Goal: Information Seeking & Learning: Learn about a topic

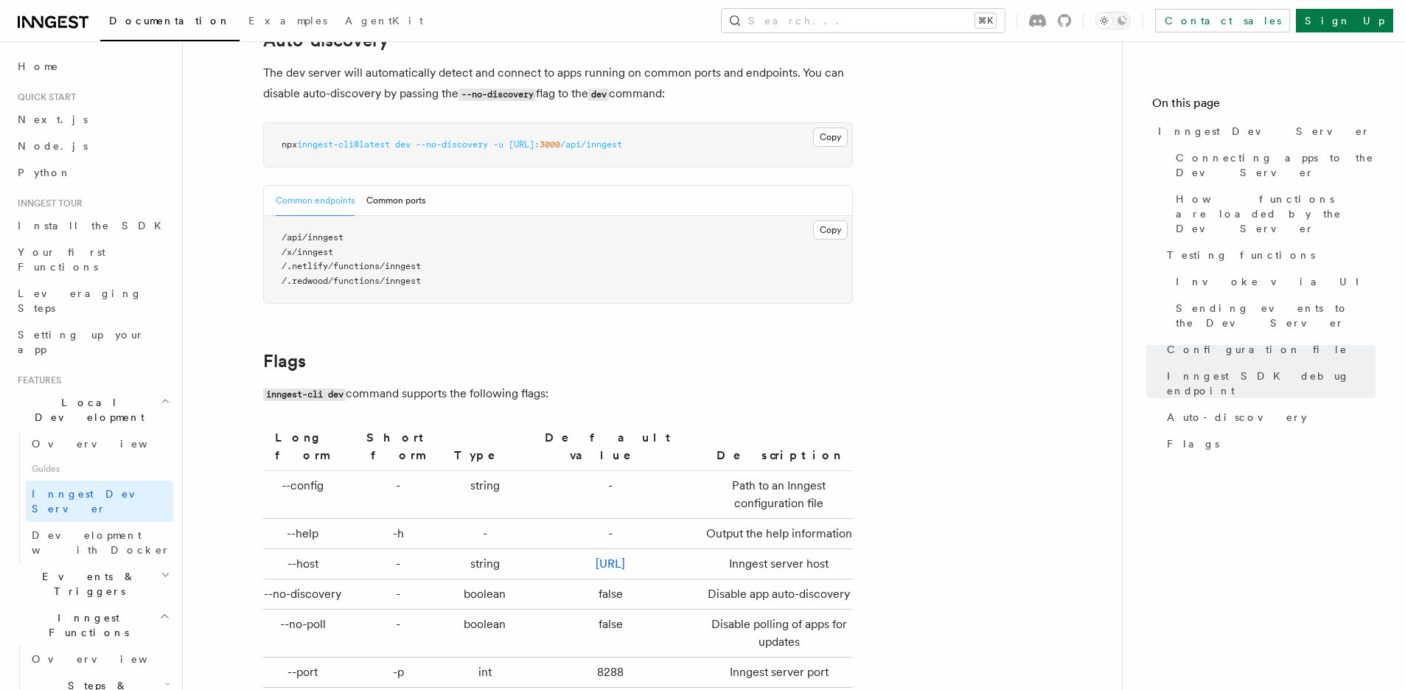
scroll to position [4862, 0]
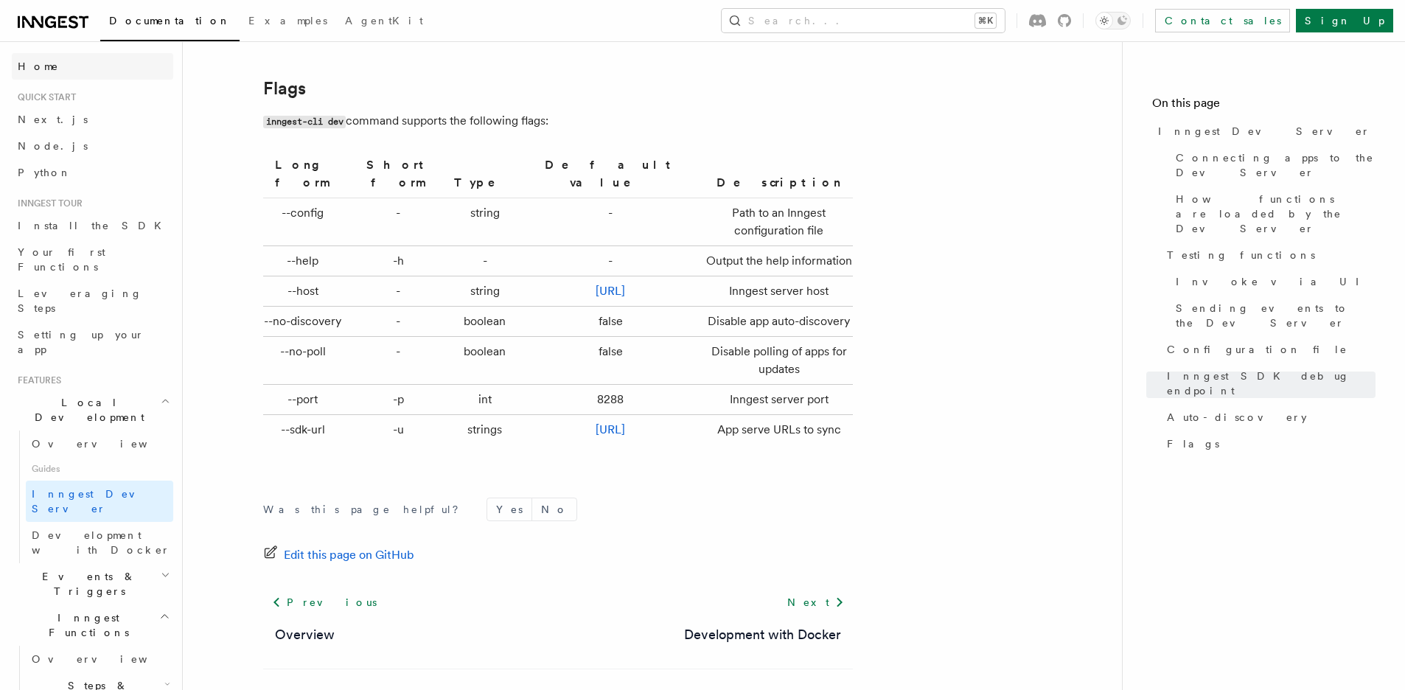
click at [58, 77] on link "Home" at bounding box center [92, 66] width 161 height 27
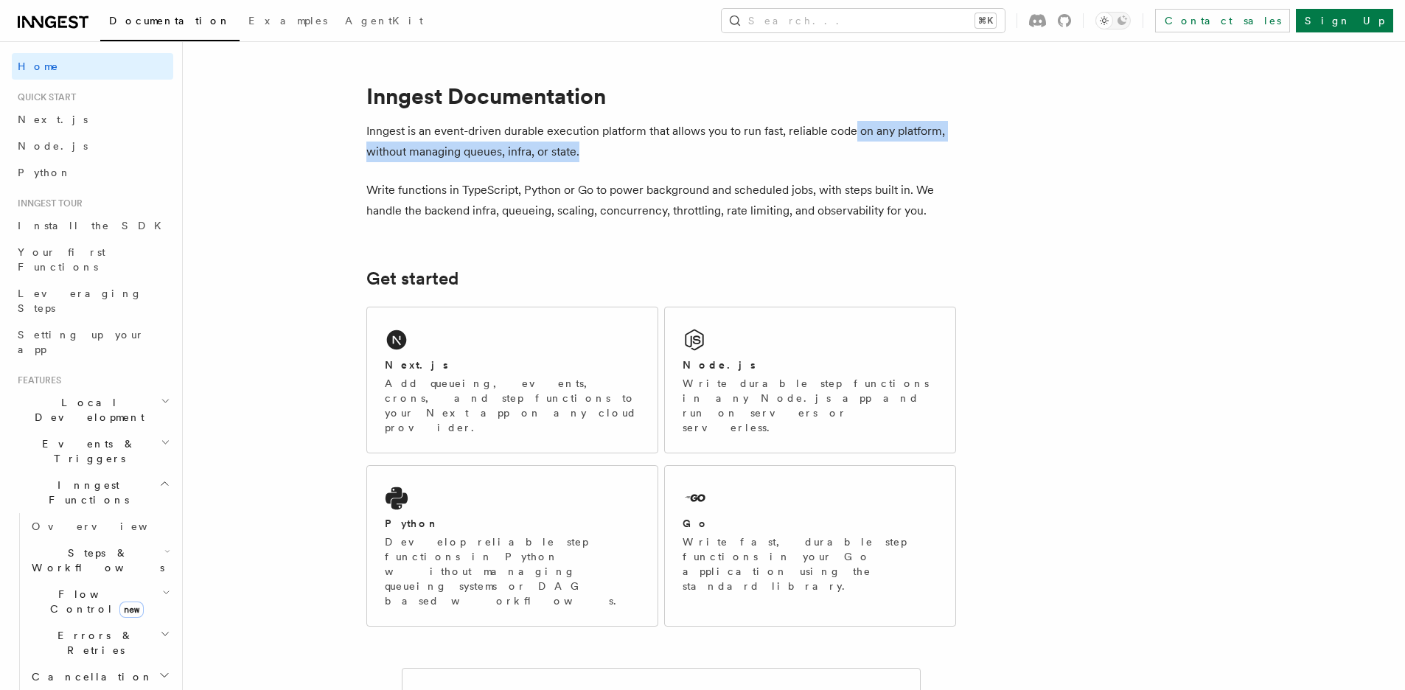
drag, startPoint x: 658, startPoint y: 137, endPoint x: 857, endPoint y: 127, distance: 199.3
click at [857, 127] on p "Inngest is an event-driven durable execution platform that allows you to run fa…" at bounding box center [661, 141] width 590 height 41
drag, startPoint x: 746, startPoint y: 130, endPoint x: 898, endPoint y: 155, distance: 153.8
click at [898, 155] on p "Inngest is an event-driven durable execution platform that allows you to run fa…" at bounding box center [661, 141] width 590 height 41
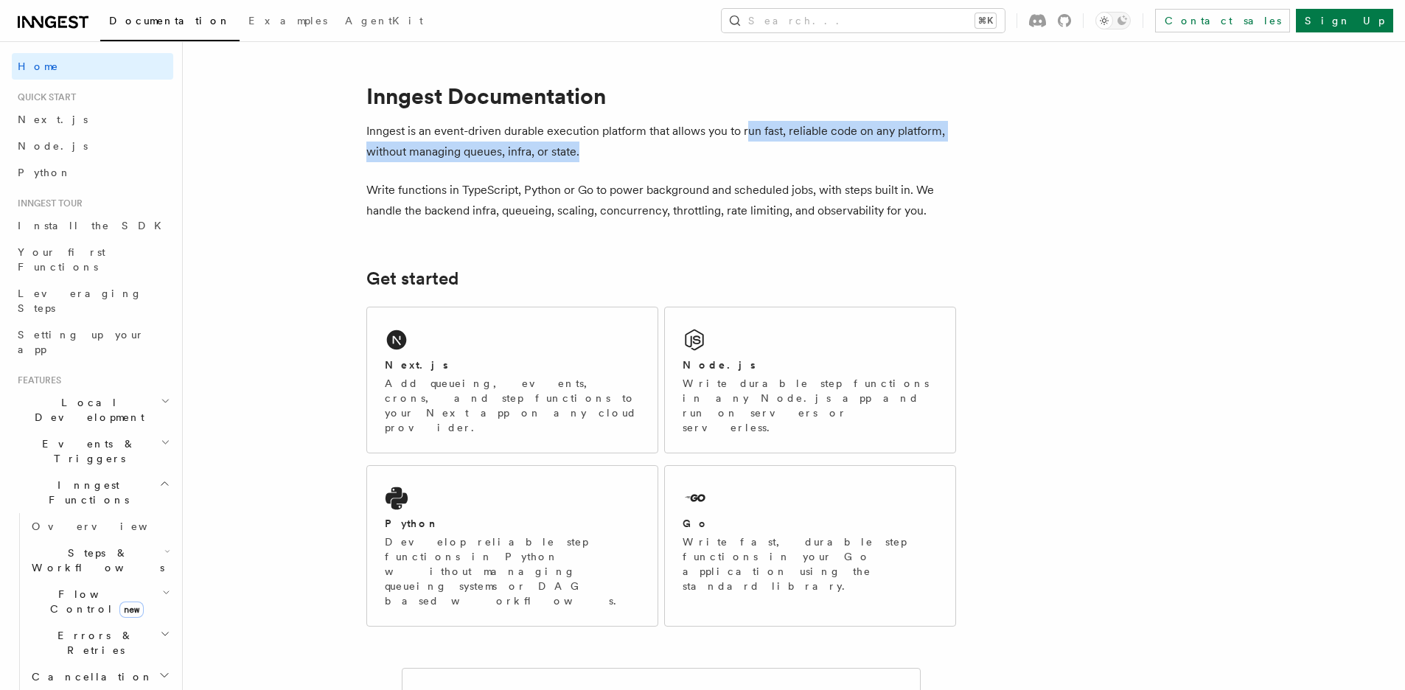
click at [897, 156] on p "Inngest is an event-driven durable execution platform that allows you to run fa…" at bounding box center [661, 141] width 590 height 41
drag, startPoint x: 591, startPoint y: 153, endPoint x: 366, endPoint y: 134, distance: 226.4
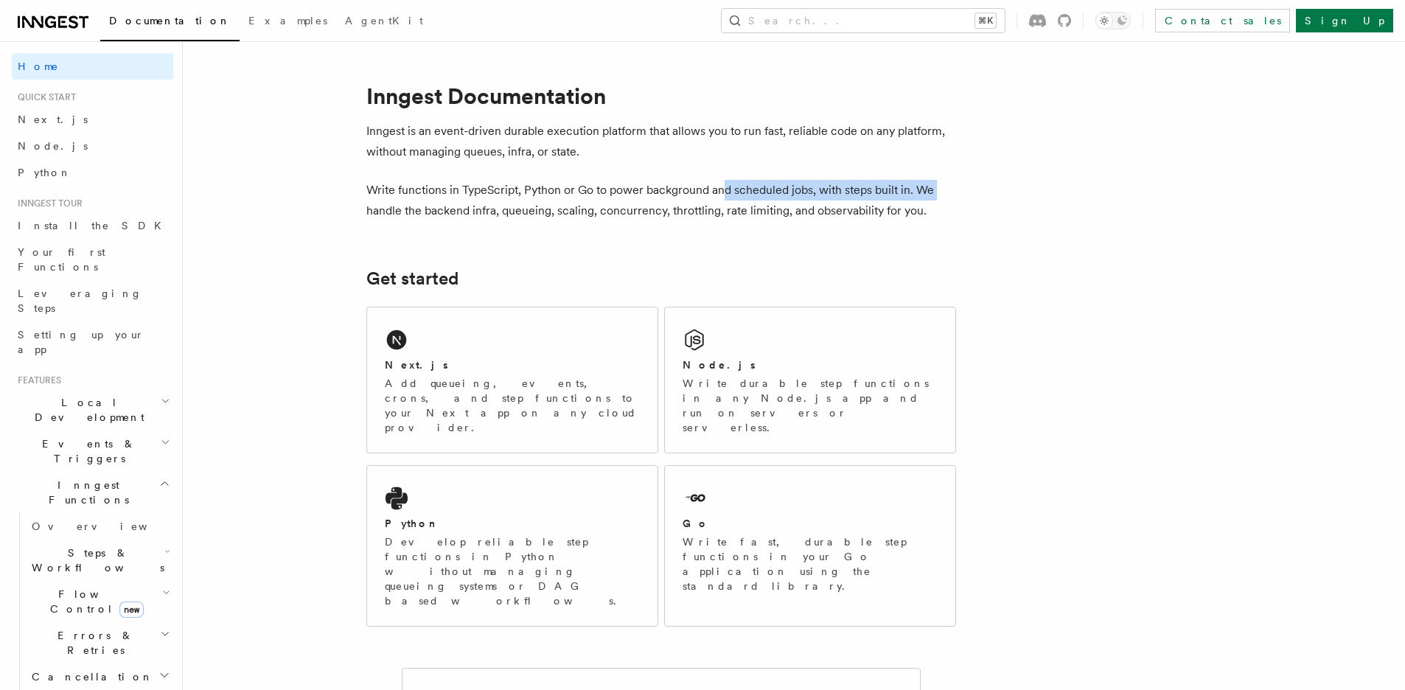
drag, startPoint x: 386, startPoint y: 195, endPoint x: 719, endPoint y: 190, distance: 333.3
click at [719, 190] on p "Write functions in TypeScript, Python or Go to power background and scheduled j…" at bounding box center [661, 200] width 590 height 41
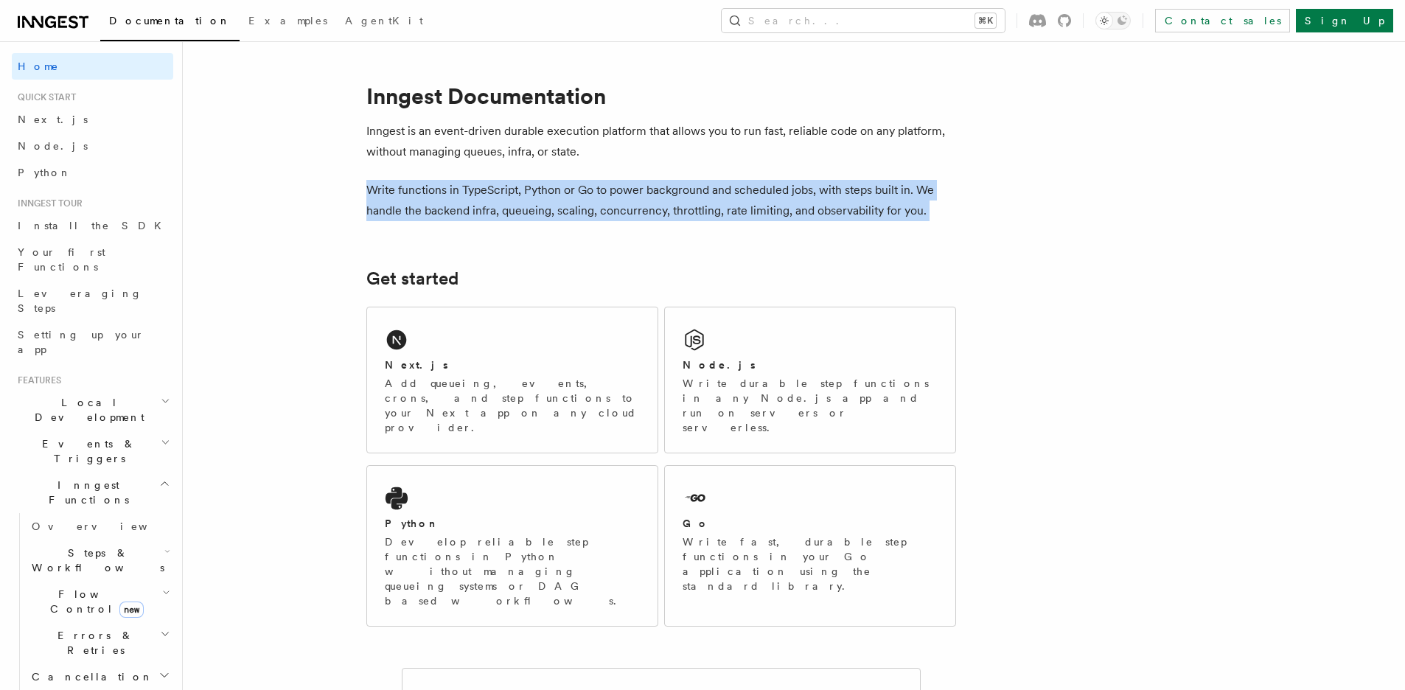
click at [719, 190] on p "Write functions in TypeScript, Python or Go to power background and scheduled j…" at bounding box center [661, 200] width 590 height 41
click at [701, 202] on p "Write functions in TypeScript, Python or Go to power background and scheduled j…" at bounding box center [661, 200] width 590 height 41
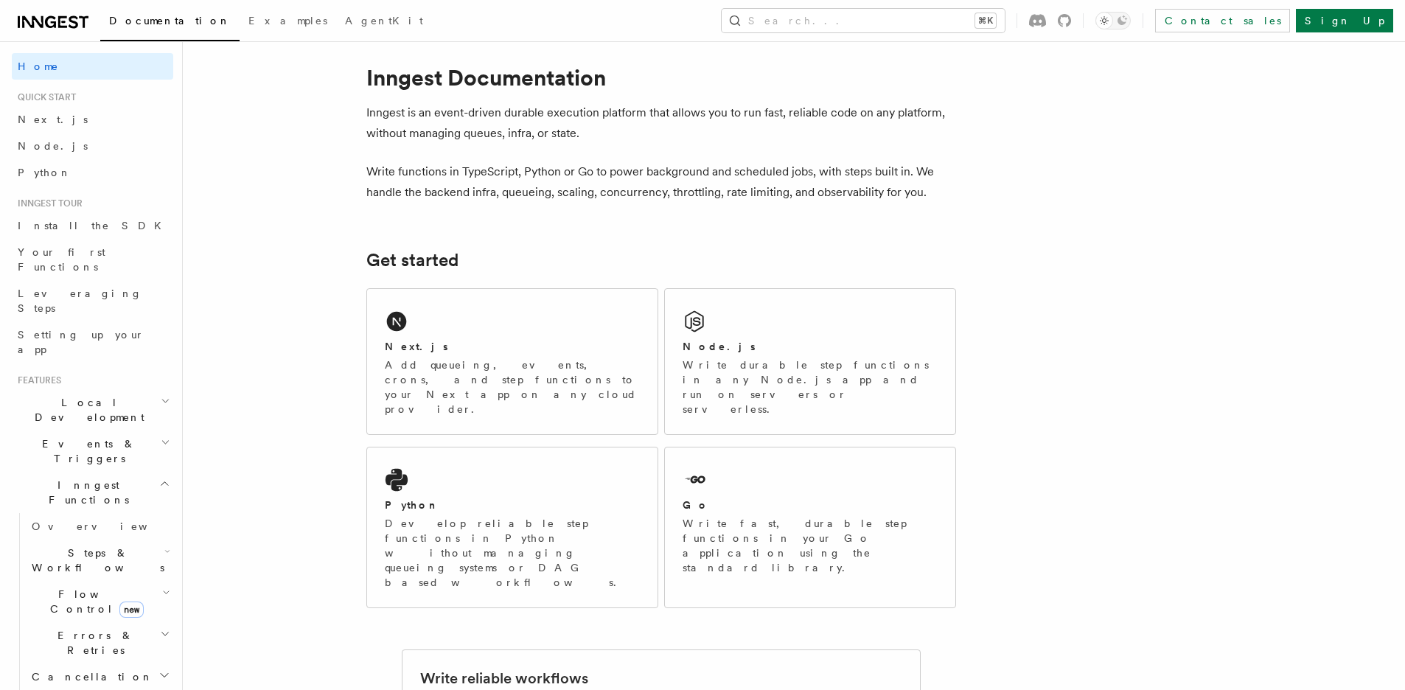
scroll to position [65, 0]
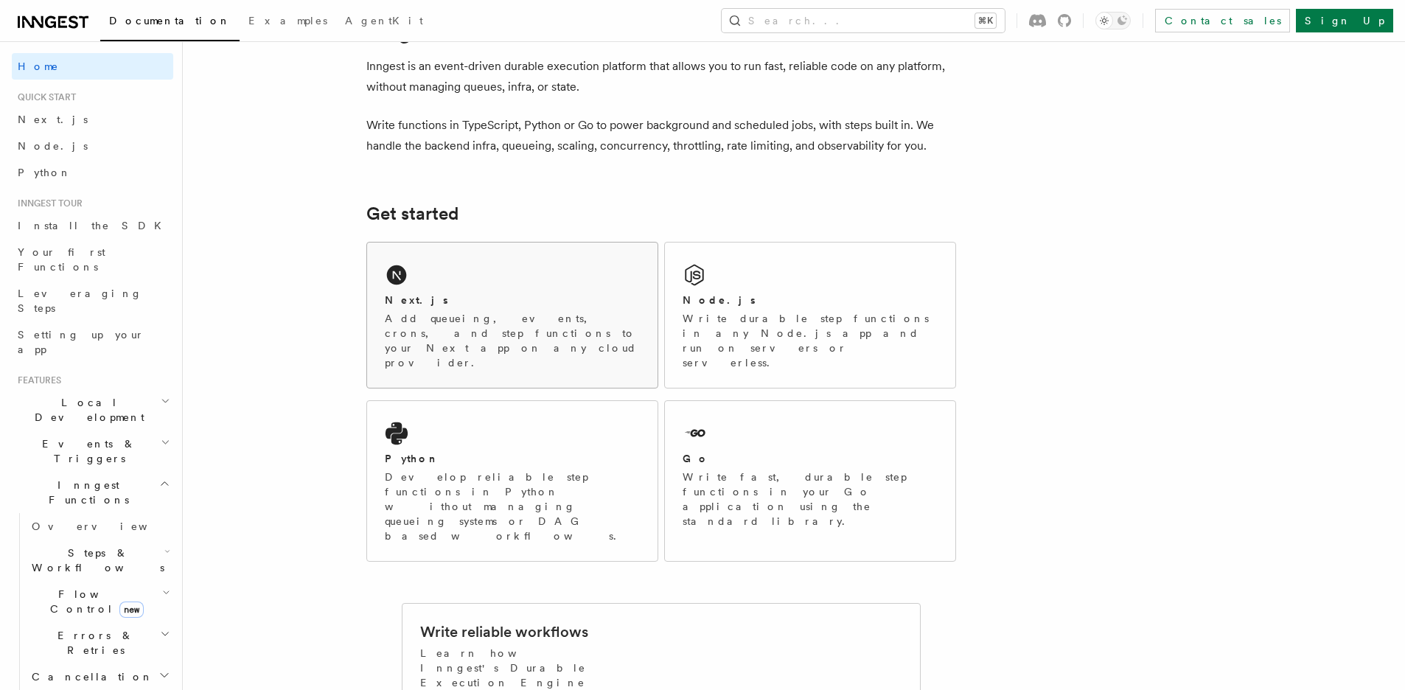
click at [536, 277] on div "Next.js Add queueing, events, crons, and step functions to your Next app on any…" at bounding box center [512, 315] width 290 height 145
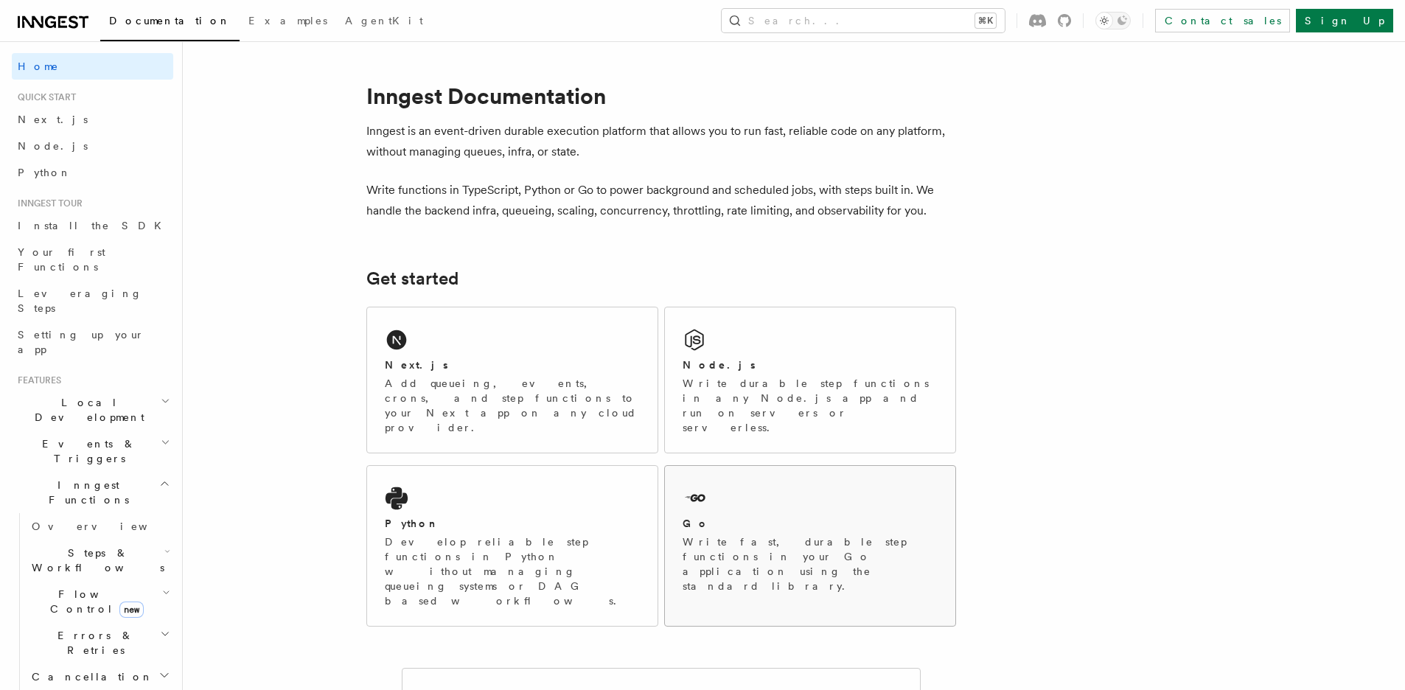
click at [842, 469] on div "Go Write fast, durable step functions in your Go application using the standard…" at bounding box center [810, 538] width 290 height 145
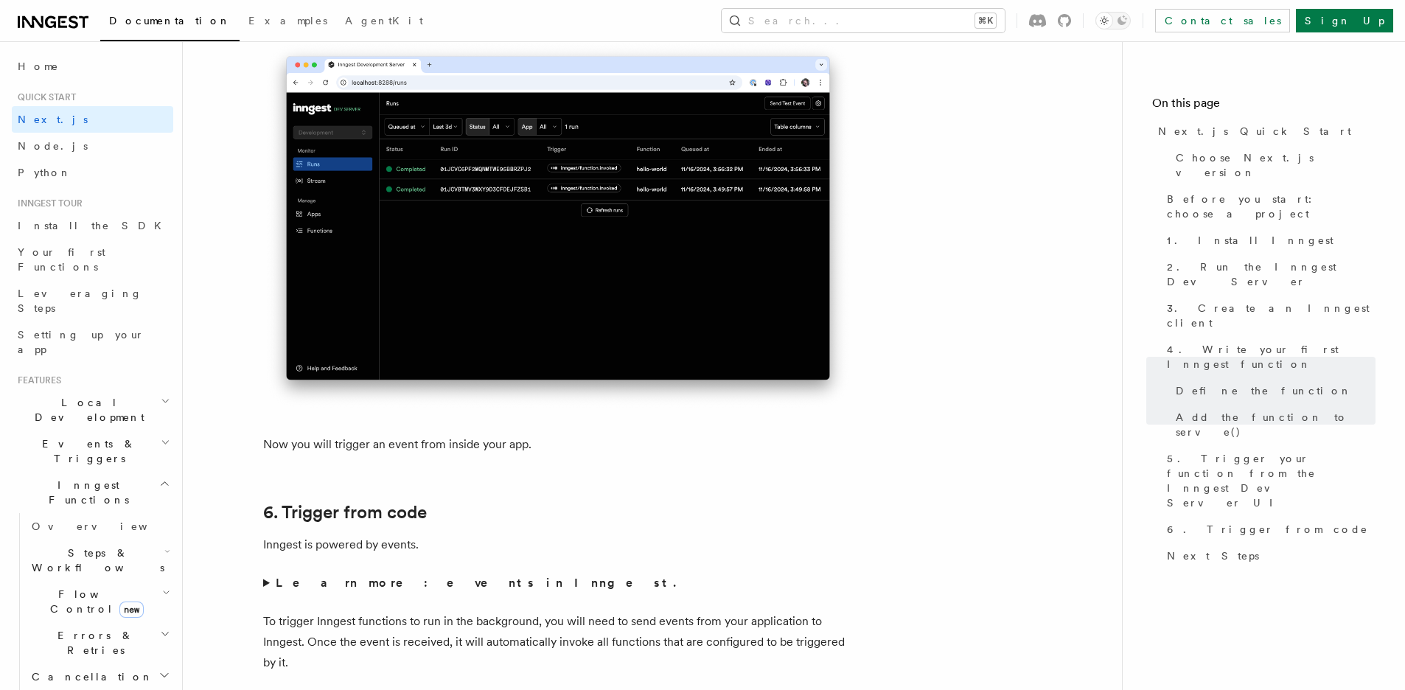
scroll to position [7017, 0]
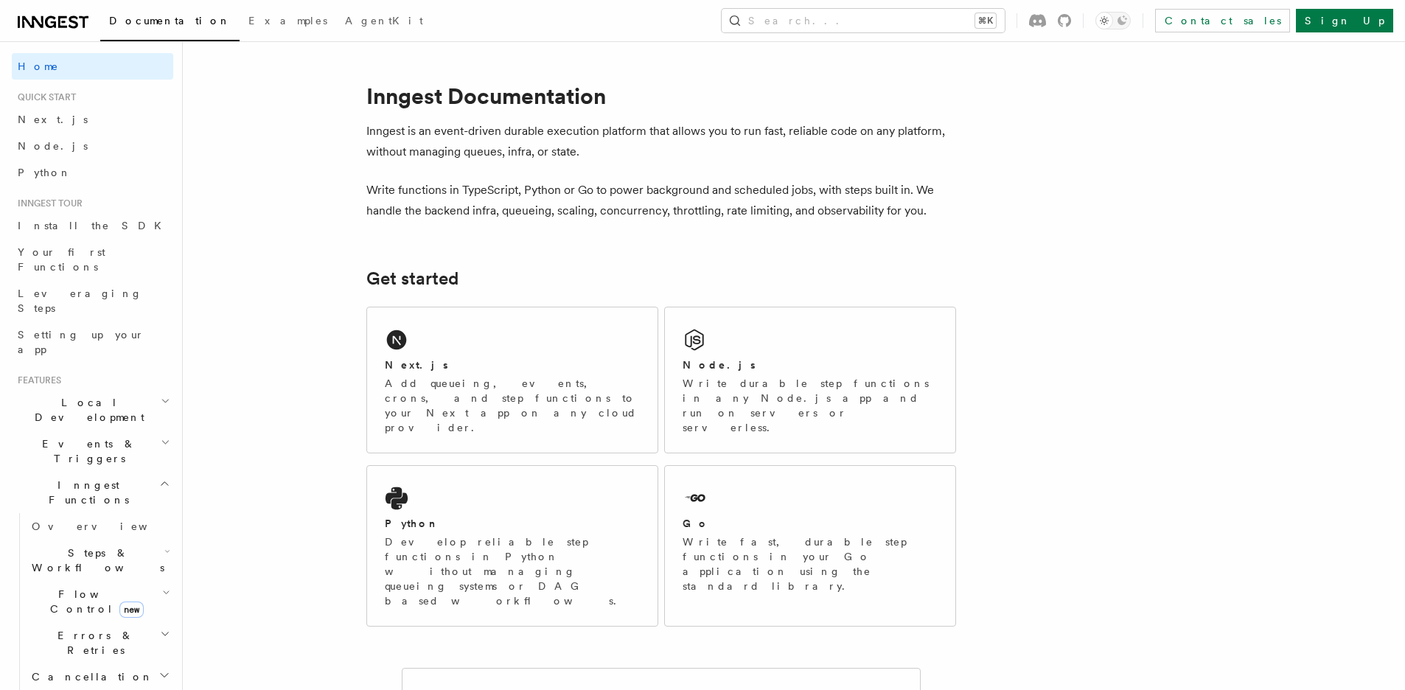
drag, startPoint x: 410, startPoint y: 100, endPoint x: 722, endPoint y: 100, distance: 311.9
click at [721, 100] on h1 "Inngest Documentation" at bounding box center [661, 96] width 590 height 27
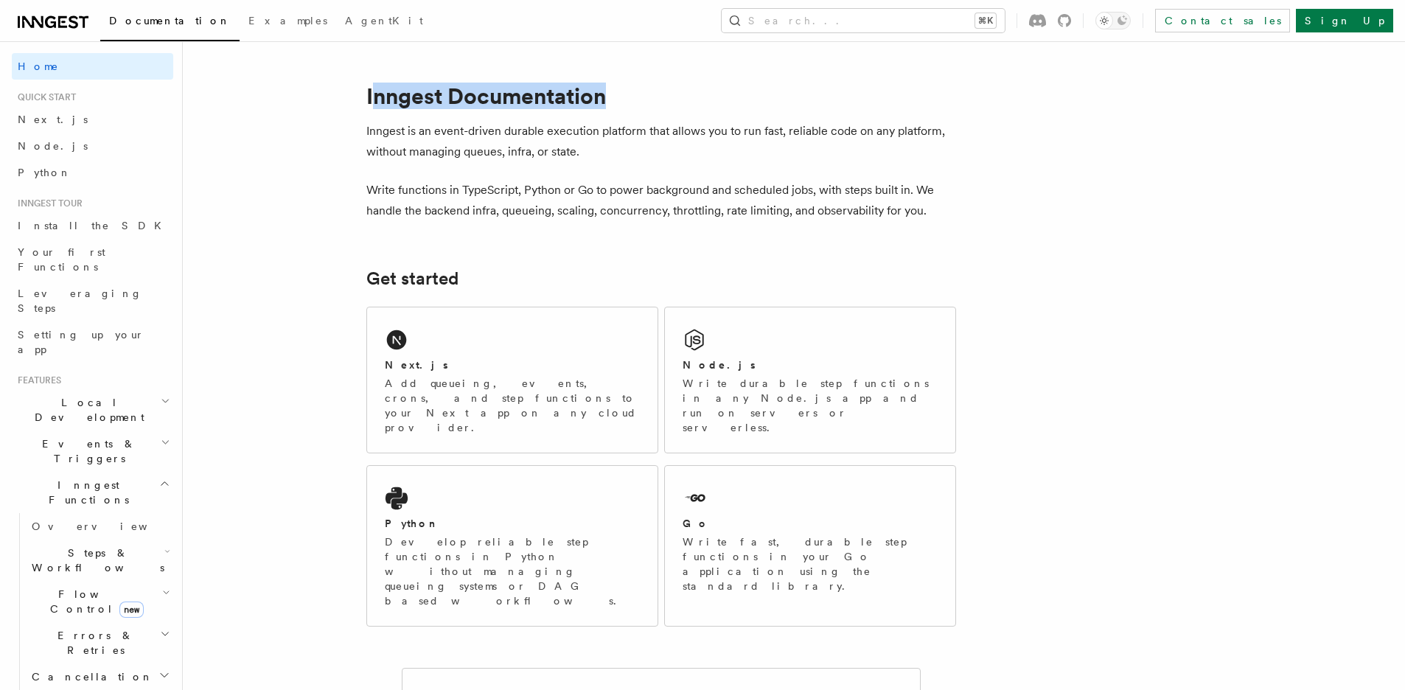
drag, startPoint x: 633, startPoint y: 100, endPoint x: 371, endPoint y: 102, distance: 261.7
click at [371, 102] on h1 "Inngest Documentation" at bounding box center [661, 96] width 590 height 27
drag, startPoint x: 358, startPoint y: 102, endPoint x: 736, endPoint y: 105, distance: 378.2
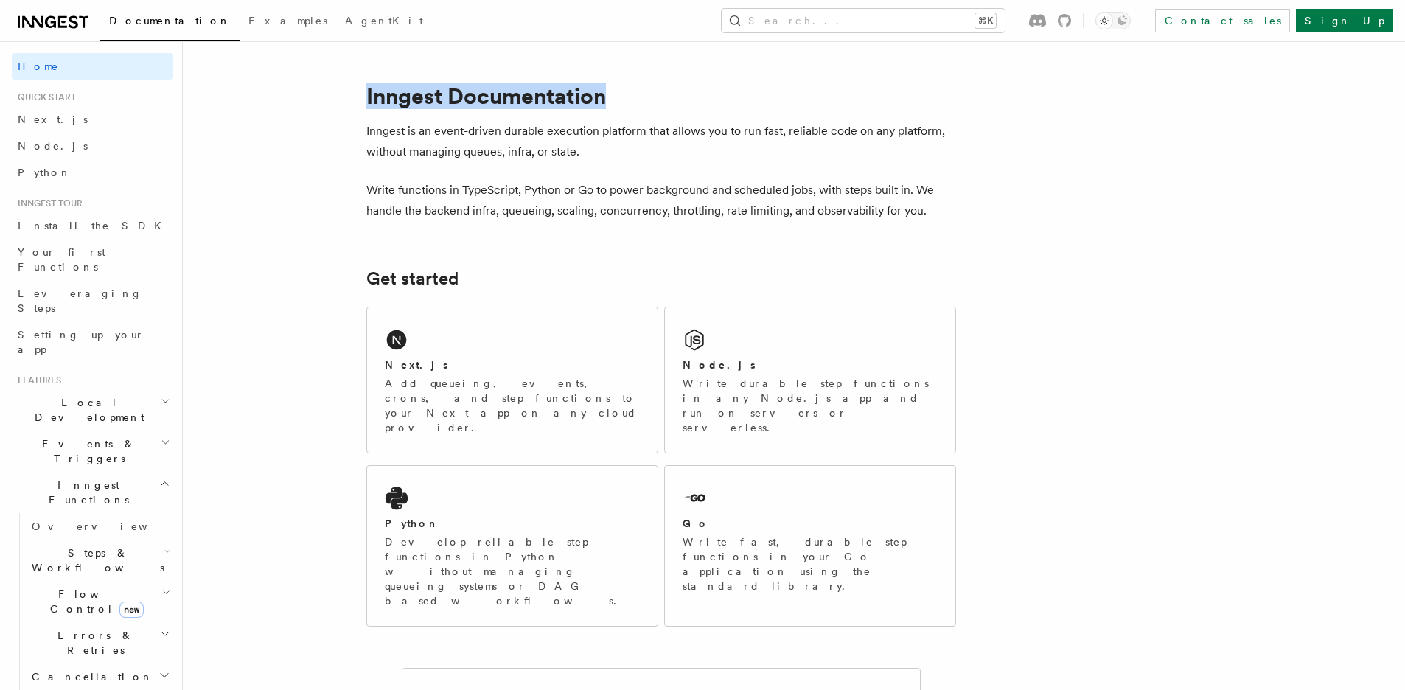
click at [736, 105] on h1 "Inngest Documentation" at bounding box center [661, 96] width 590 height 27
drag, startPoint x: 447, startPoint y: 107, endPoint x: 389, endPoint y: 107, distance: 58.2
click at [389, 107] on h1 "Inngest Documentation" at bounding box center [661, 96] width 590 height 27
drag, startPoint x: 414, startPoint y: 100, endPoint x: 644, endPoint y: 97, distance: 230.0
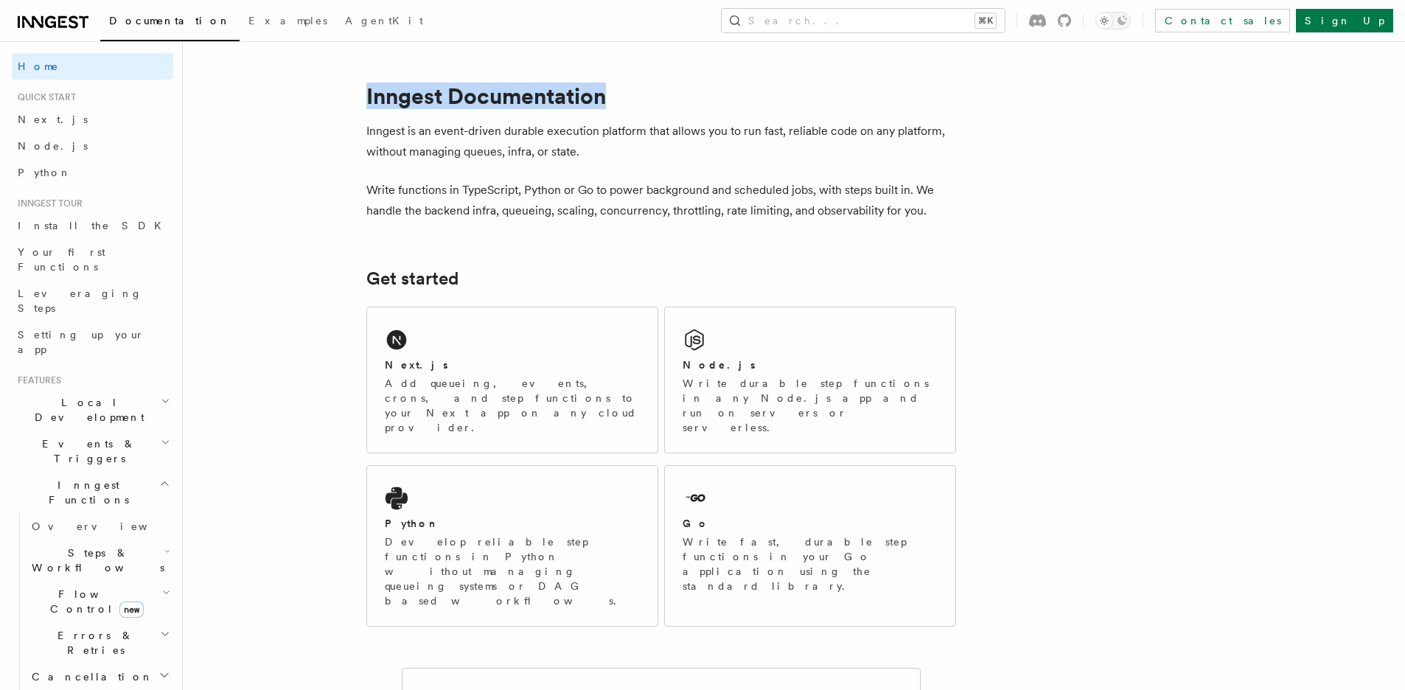
click at [644, 97] on h1 "Inngest Documentation" at bounding box center [661, 96] width 590 height 27
drag, startPoint x: 632, startPoint y: 99, endPoint x: 347, endPoint y: 98, distance: 285.3
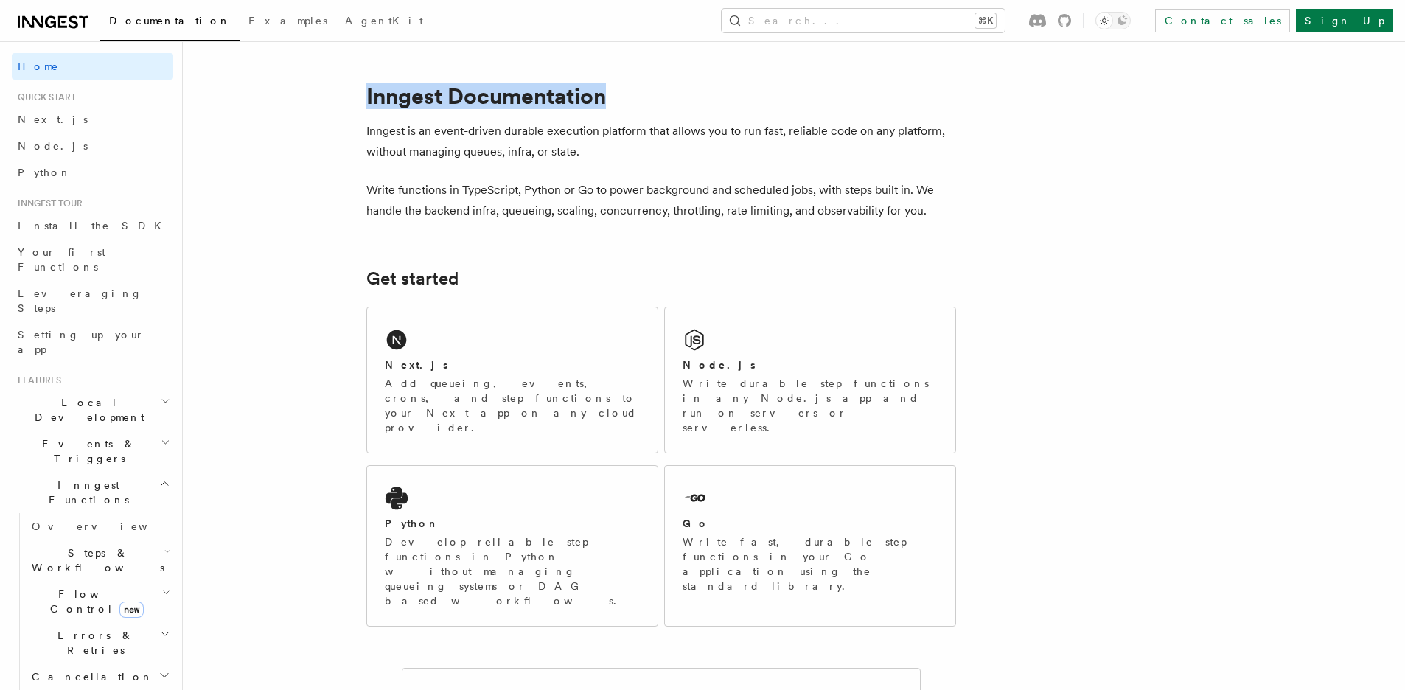
drag, startPoint x: 349, startPoint y: 100, endPoint x: 644, endPoint y: 103, distance: 295.7
click at [644, 103] on h1 "Inngest Documentation" at bounding box center [661, 96] width 590 height 27
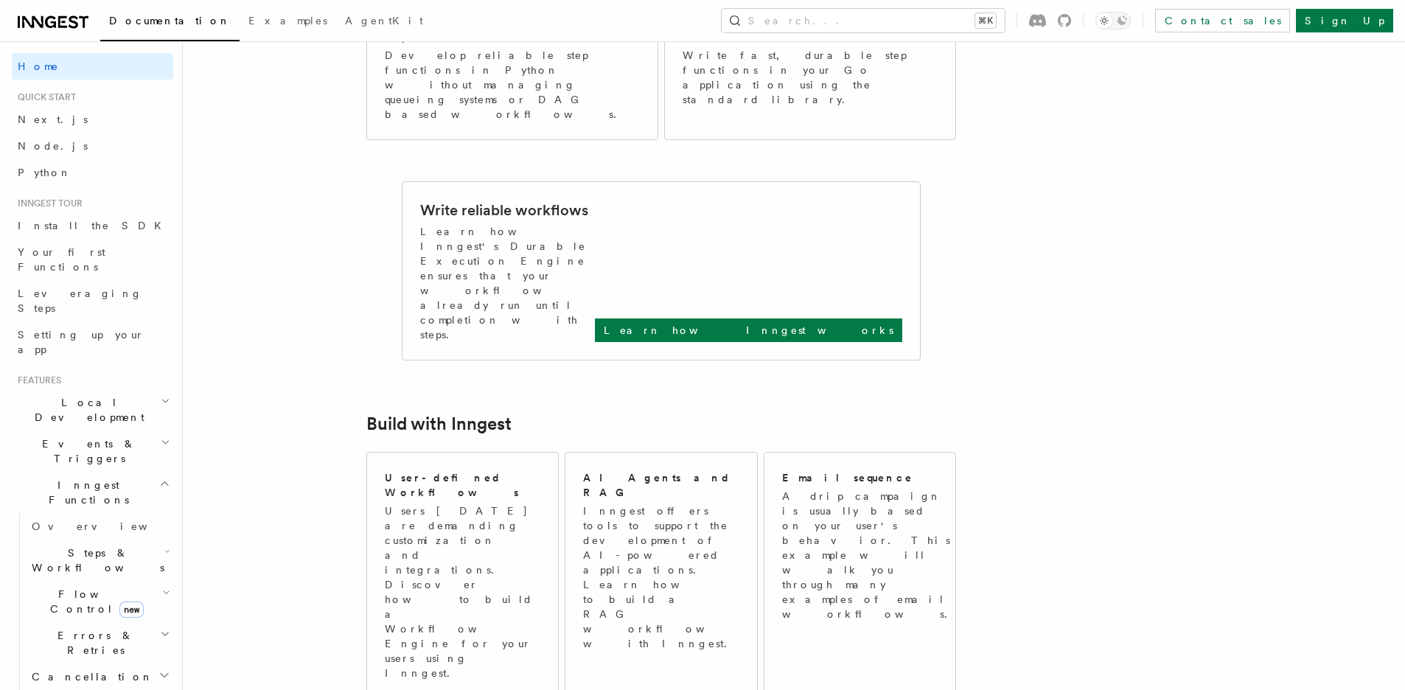
scroll to position [920, 0]
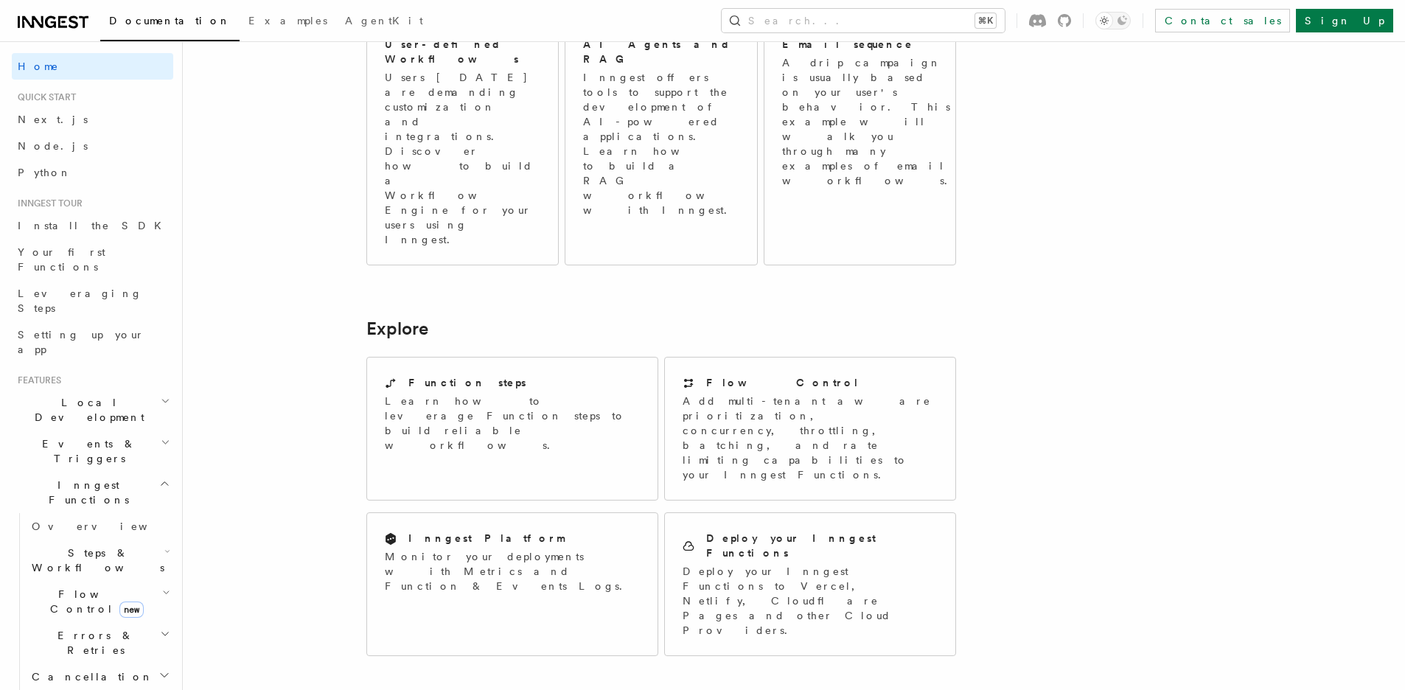
click at [1185, 167] on article "Inngest Documentation Inngest is an event-driven durable execution platform tha…" at bounding box center [755, 245] width 1099 height 2200
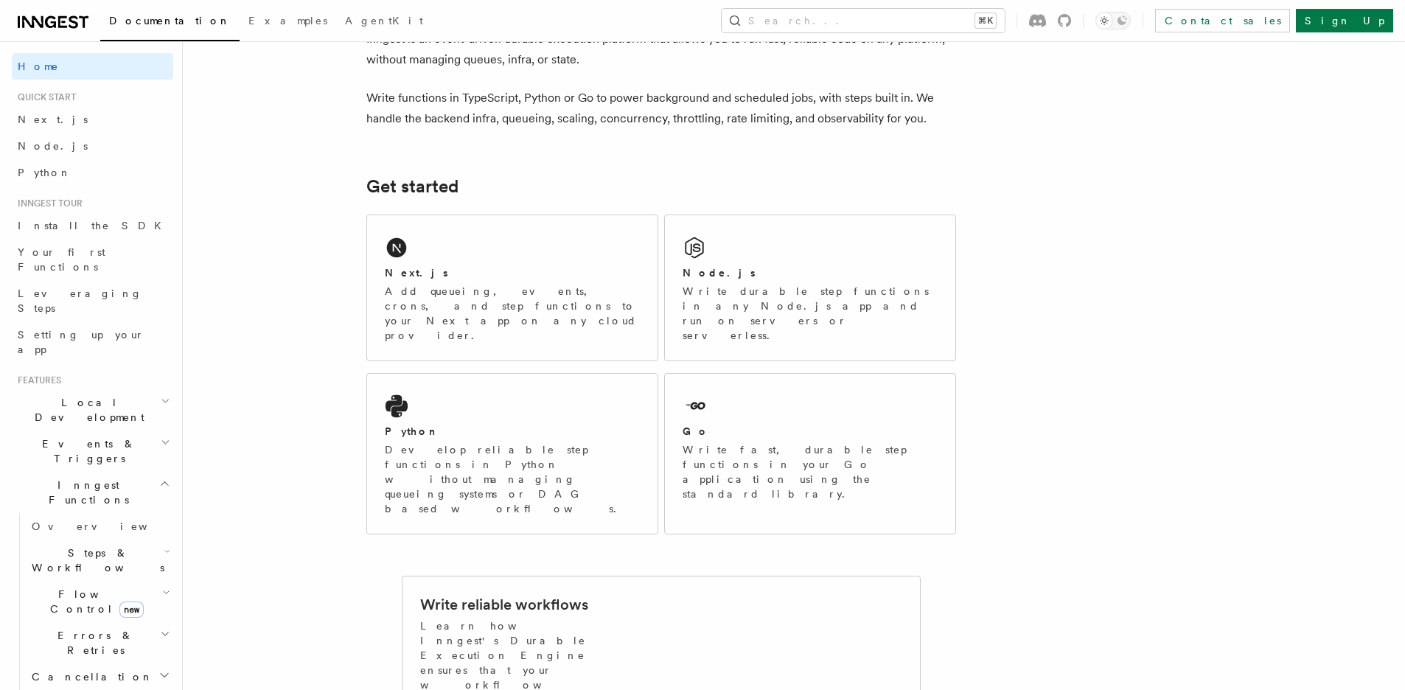
drag, startPoint x: 1177, startPoint y: 214, endPoint x: 1178, endPoint y: 223, distance: 8.9
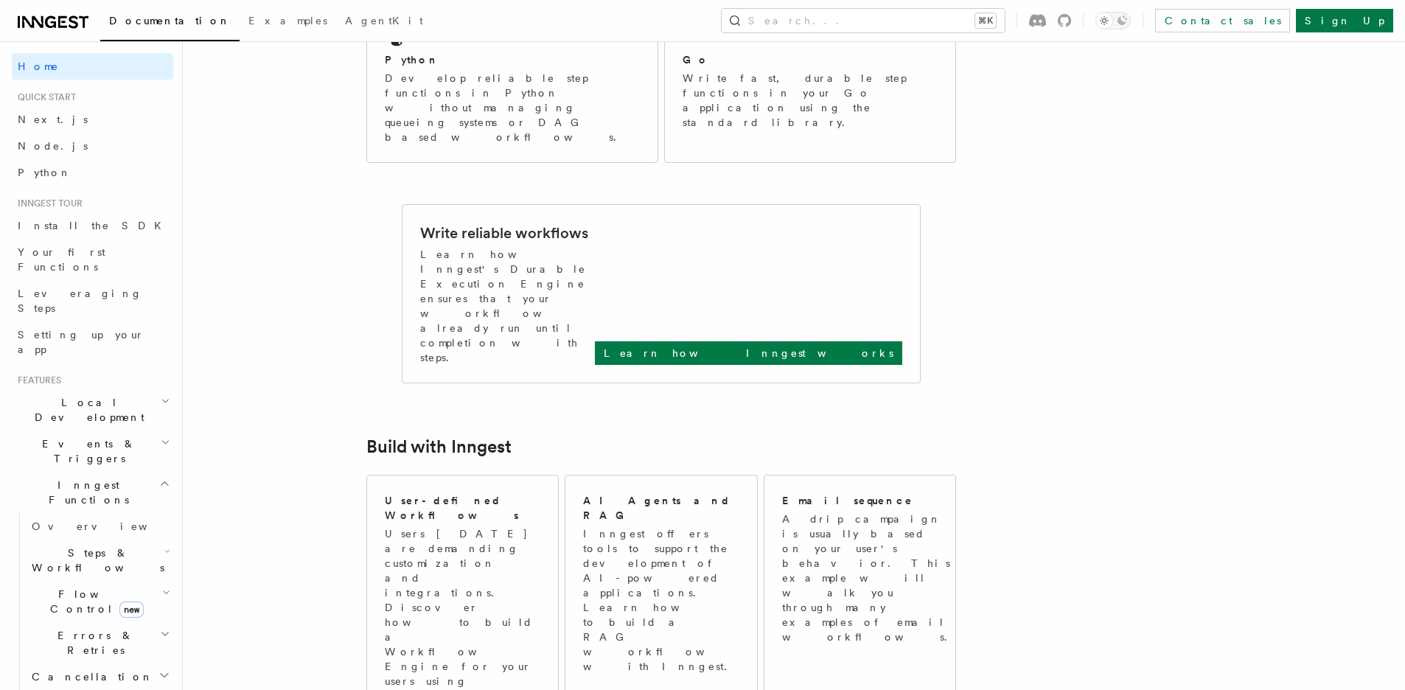
scroll to position [0, 0]
